Goal: Transaction & Acquisition: Subscribe to service/newsletter

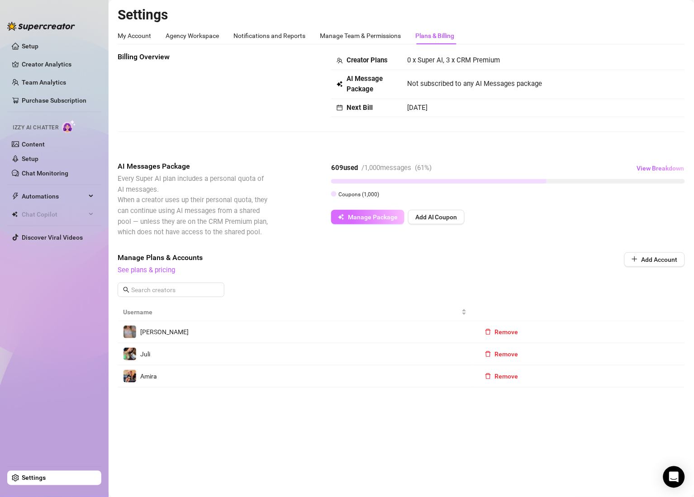
click at [368, 218] on span "Manage Package" at bounding box center [373, 216] width 50 height 7
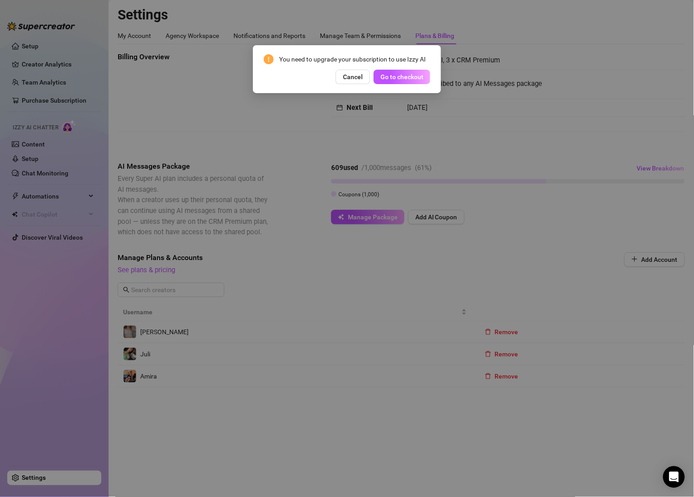
click at [381, 75] on span "Go to checkout" at bounding box center [401, 76] width 43 height 7
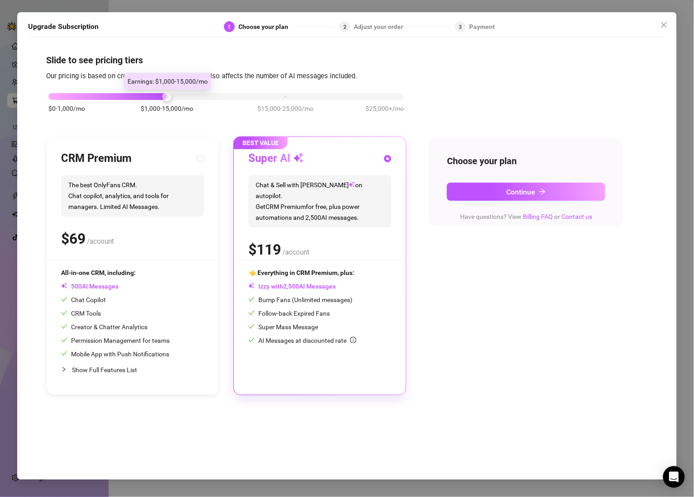
drag, startPoint x: 164, startPoint y: 90, endPoint x: 82, endPoint y: 93, distance: 81.4
click at [91, 88] on div "$0-1,000/mo $1,000-15,000/mo $15,000-25,000/mo $25,000+/mo" at bounding box center [226, 107] width 360 height 51
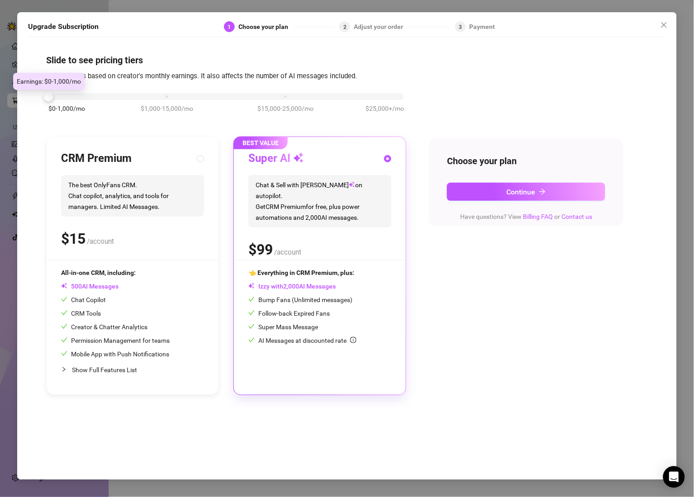
drag, startPoint x: 77, startPoint y: 96, endPoint x: 58, endPoint y: 96, distance: 19.0
click at [58, 96] on div at bounding box center [225, 96] width 355 height 7
click at [664, 23] on icon "close" at bounding box center [663, 24] width 7 height 7
